Goal: Obtain resource: Obtain resource

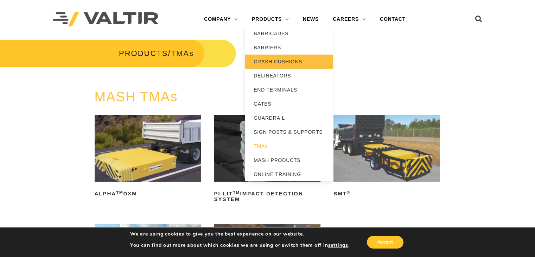
click at [277, 64] on link "CRASH CUSHIONS" at bounding box center [289, 62] width 88 height 14
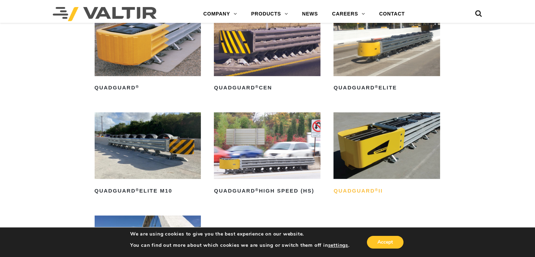
scroll to position [492, 0]
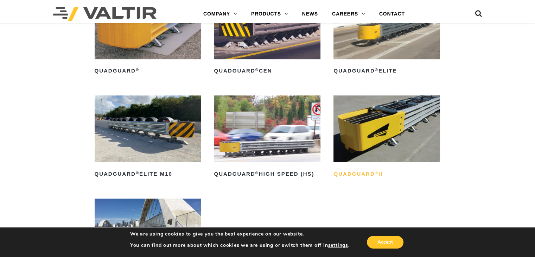
click at [377, 179] on h2 "QuadGuard ® II" at bounding box center [386, 173] width 107 height 11
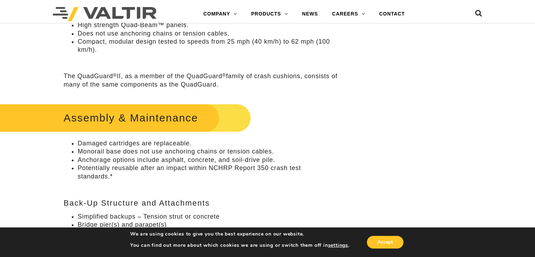
scroll to position [387, 0]
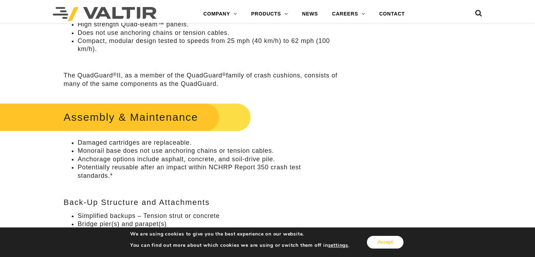
click at [391, 248] on button "Accept" at bounding box center [385, 242] width 37 height 13
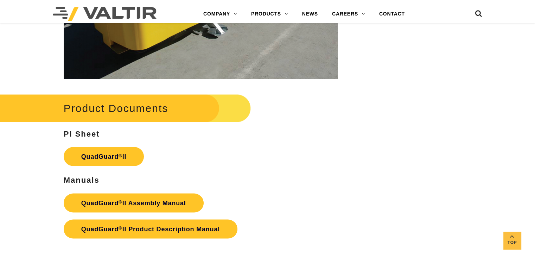
scroll to position [1407, 0]
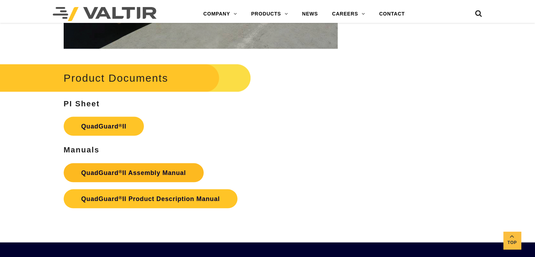
click at [179, 168] on link "QuadGuard ® II Assembly Manual" at bounding box center [134, 172] width 140 height 19
